Goal: Task Accomplishment & Management: Manage account settings

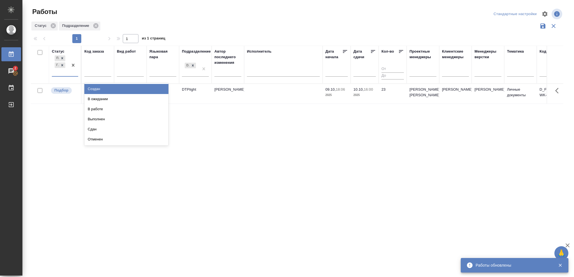
click at [70, 73] on div at bounding box center [73, 65] width 10 height 22
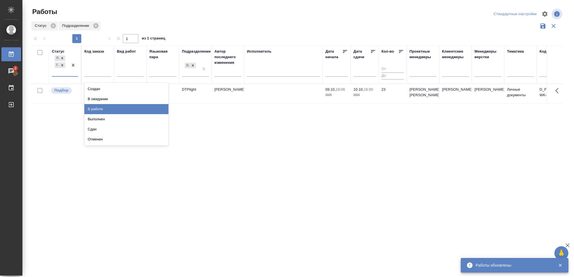
click at [104, 111] on div "В работе" at bounding box center [126, 109] width 84 height 10
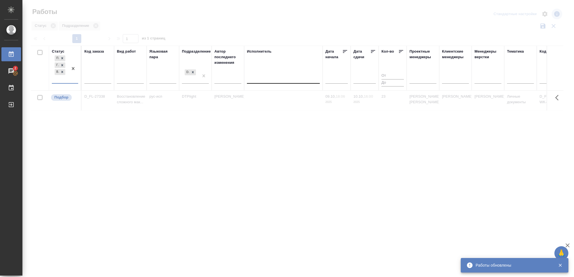
click at [272, 79] on div at bounding box center [283, 78] width 73 height 8
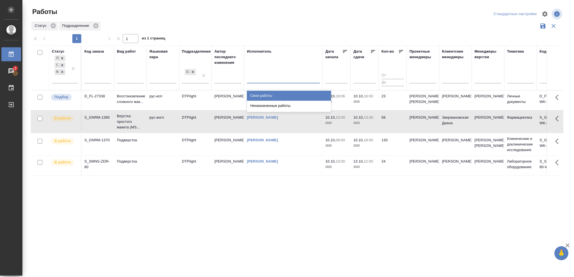
click at [271, 92] on div "Свои работы" at bounding box center [289, 96] width 84 height 10
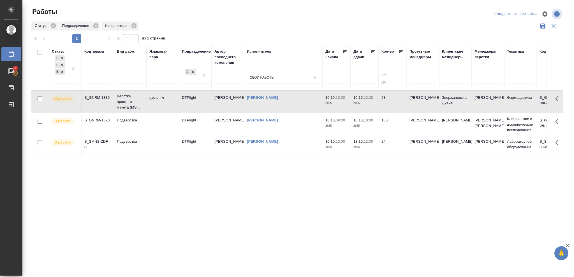
click at [374, 52] on icon at bounding box center [373, 52] width 6 height 6
click at [387, 103] on td "58" at bounding box center [392, 102] width 28 height 20
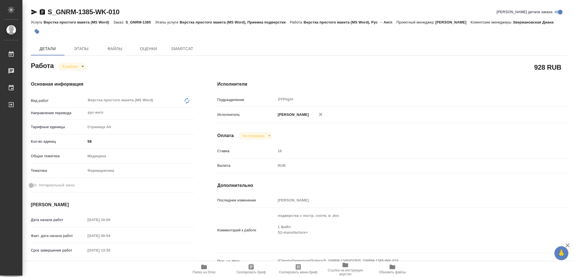
type textarea "x"
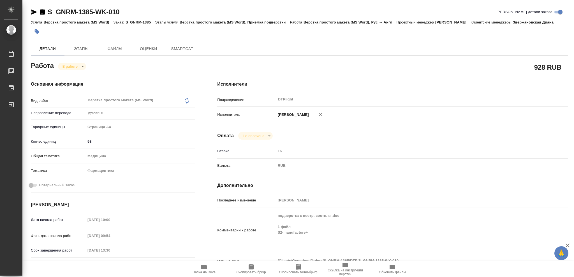
type textarea "x"
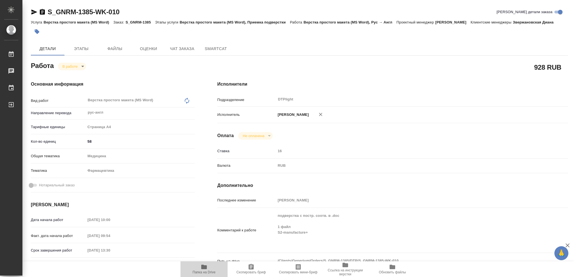
click at [204, 268] on icon "button" at bounding box center [204, 267] width 6 height 4
type textarea "x"
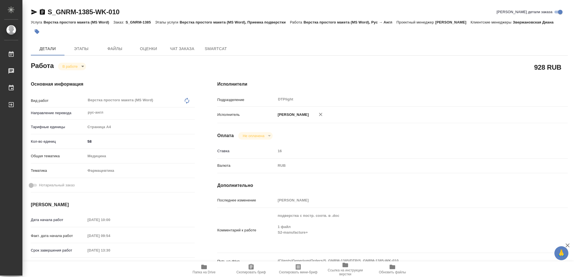
type textarea "x"
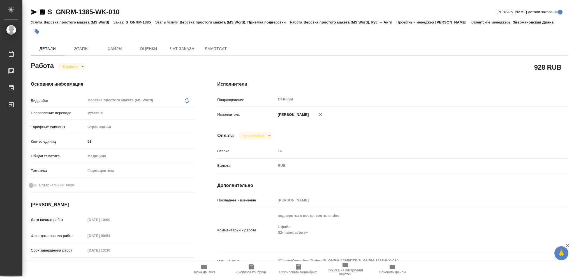
type textarea "x"
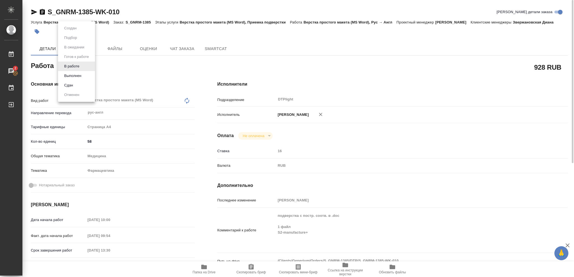
click at [77, 69] on body "🙏 .cls-1 fill:#fff; AWATERA [PERSON_NAME] 2 Чаты График Выйти S_GNRM-1385-WK-01…" at bounding box center [287, 138] width 574 height 277
click at [77, 75] on button "Выполнен" at bounding box center [72, 76] width 20 height 6
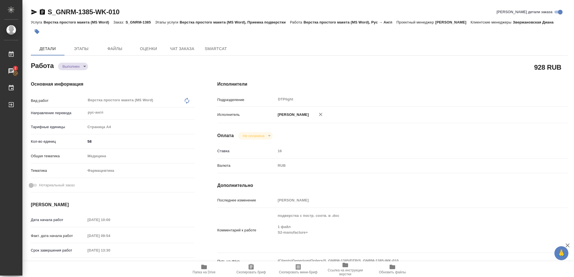
type textarea "x"
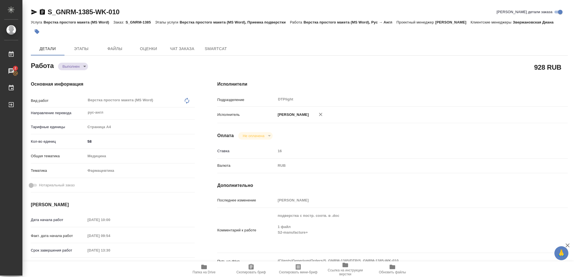
type textarea "x"
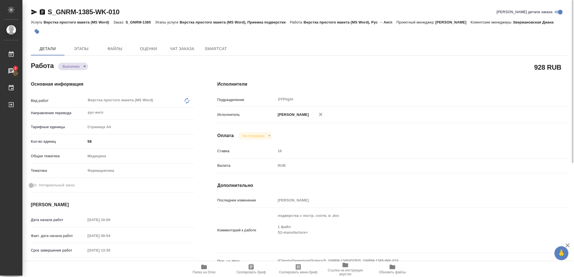
type textarea "x"
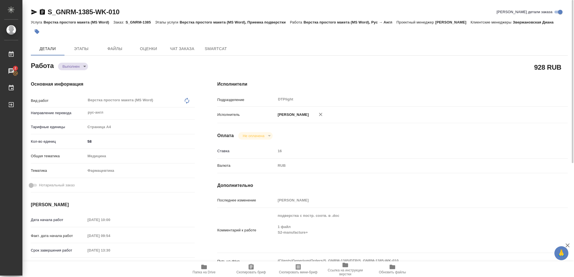
click at [69, 69] on div "Работа Выполнен completed 928 RUB Основная информация Вид работ Верстка простог…" at bounding box center [299, 261] width 537 height 402
click at [69, 69] on body "🙏 .cls-1 fill:#fff; AWATERA [PERSON_NAME] 2 Чаты График Выйти S_GNRM-1385-WK-01…" at bounding box center [287, 138] width 574 height 277
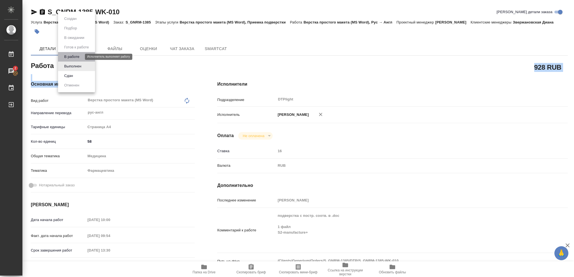
click at [74, 56] on button "В работе" at bounding box center [71, 57] width 18 height 6
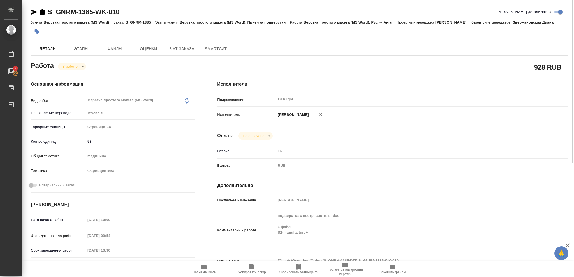
type textarea "x"
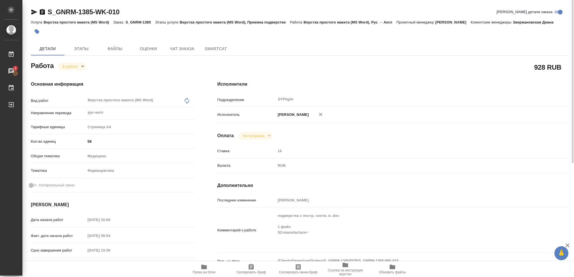
type textarea "x"
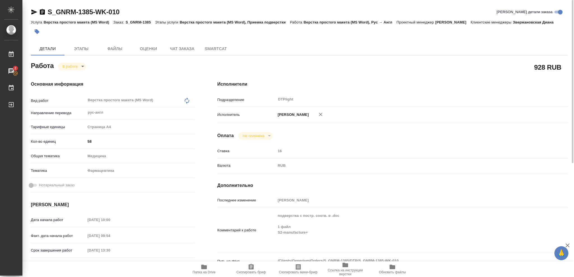
type textarea "x"
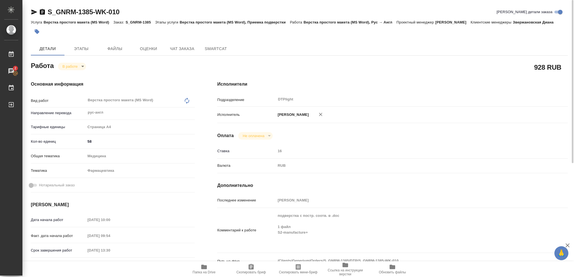
click at [33, 11] on icon "button" at bounding box center [34, 12] width 6 height 5
click at [79, 67] on body "🙏 .cls-1 fill:#fff; AWATERA [PERSON_NAME] 2 Чаты График Выйти S_GNRM-1385-WK-01…" at bounding box center [287, 138] width 574 height 277
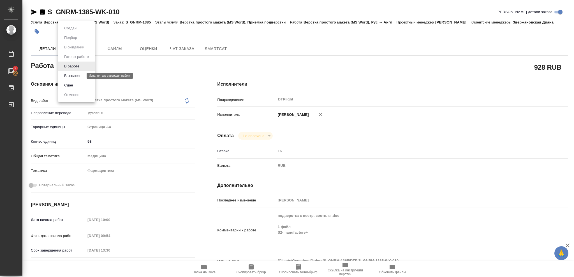
click at [79, 75] on button "Выполнен" at bounding box center [72, 76] width 20 height 6
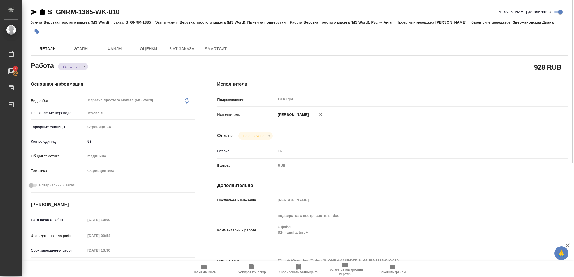
type textarea "x"
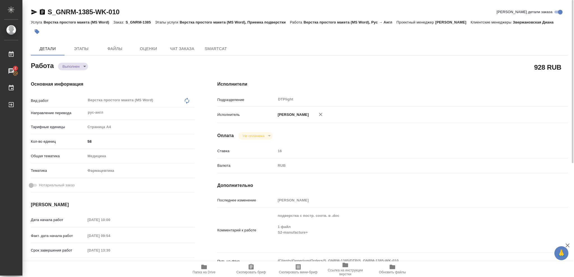
type textarea "x"
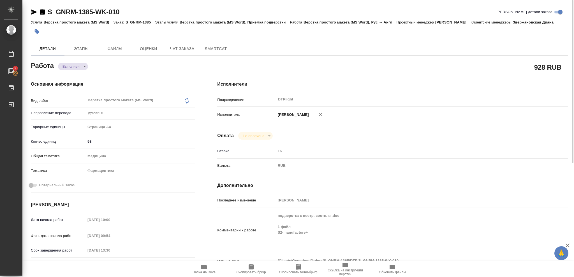
type textarea "x"
